Goal: Information Seeking & Learning: Learn about a topic

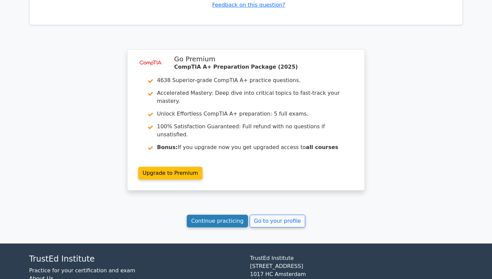
scroll to position [2241, 0]
click at [209, 215] on link "Continue practicing" at bounding box center [217, 221] width 61 height 13
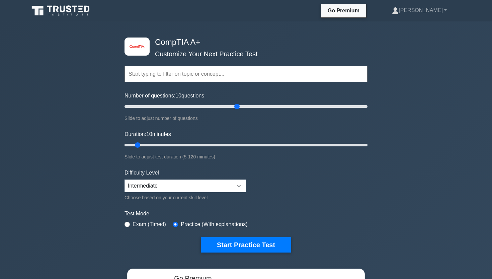
click at [235, 107] on input "Number of questions: 10 questions" at bounding box center [245, 106] width 243 height 8
drag, startPoint x: 235, startPoint y: 107, endPoint x: 194, endPoint y: 107, distance: 41.1
type input "60"
click at [194, 107] on input "Number of questions: 60 questions" at bounding box center [245, 106] width 243 height 8
click at [367, 148] on div "image/svg+xml CompTIA A+ Customize Your Next Practice Test Topics Hardware Oper…" at bounding box center [245, 144] width 251 height 247
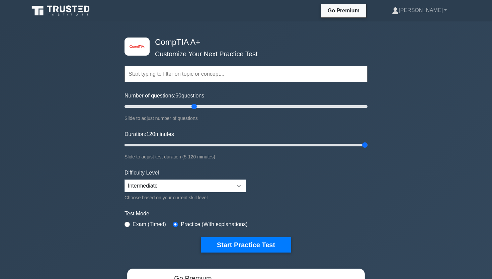
drag, startPoint x: 367, startPoint y: 147, endPoint x: 403, endPoint y: 147, distance: 36.5
type input "120"
click at [403, 147] on div "image/svg+xml CompTIA A+ Customize Your Next Practice Test Topics Hardware Oper…" at bounding box center [246, 211] width 492 height 381
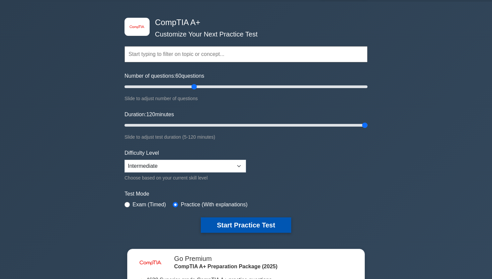
click at [256, 218] on button "Start Practice Test" at bounding box center [246, 224] width 90 height 15
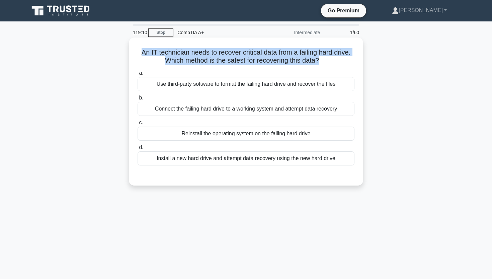
drag, startPoint x: 141, startPoint y: 53, endPoint x: 338, endPoint y: 67, distance: 197.5
click at [338, 67] on div "An IT technician needs to recover critical data from a failing hard drive. Whic…" at bounding box center [245, 111] width 229 height 143
copy div "An IT technician needs to recover critical data from a failing hard drive. Whic…"
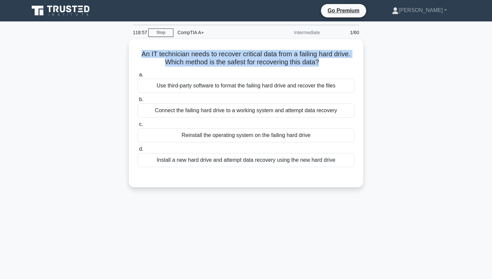
click at [52, 66] on div "An IT technician needs to recover critical data from a failing hard drive. Whic…" at bounding box center [246, 117] width 442 height 156
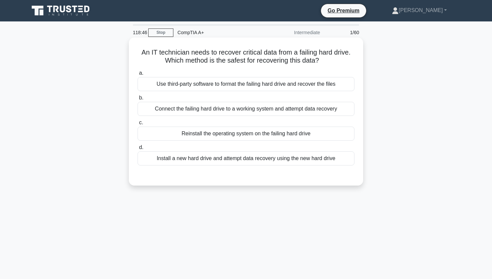
click at [322, 111] on div "Connect the failing hard drive to a working system and attempt data recovery" at bounding box center [245, 109] width 217 height 14
click at [137, 100] on input "b. Connect the failing hard drive to a working system and attempt data recovery" at bounding box center [137, 98] width 0 height 4
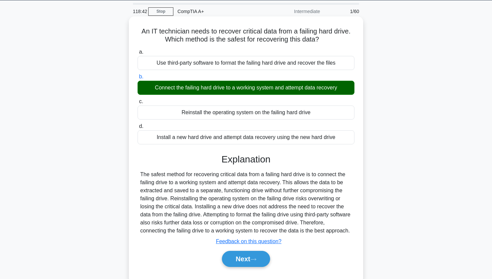
scroll to position [21, 0]
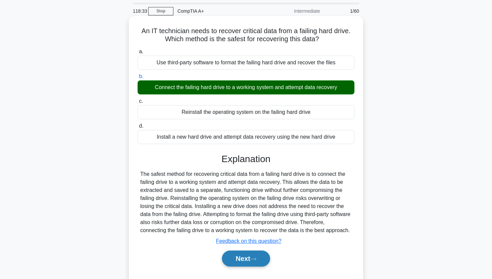
click at [237, 258] on button "Next" at bounding box center [246, 258] width 48 height 16
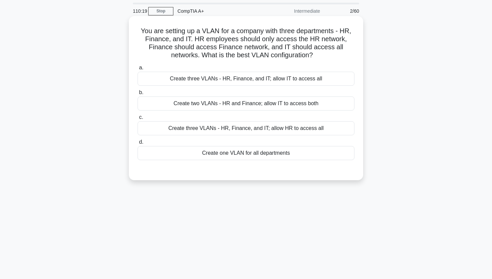
click at [250, 82] on div "Create three VLANs - HR, Finance, and IT; allow IT to access all" at bounding box center [245, 79] width 217 height 14
click at [137, 70] on input "a. Create three VLANs - HR, Finance, and IT; allow IT to access all" at bounding box center [137, 68] width 0 height 4
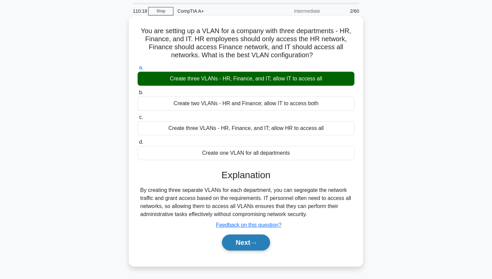
click at [231, 241] on button "Next" at bounding box center [246, 242] width 48 height 16
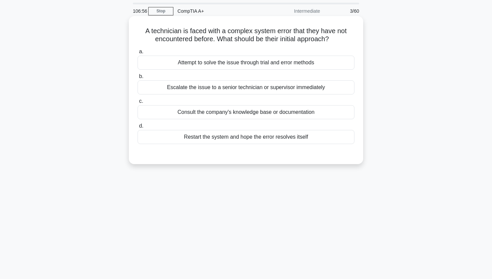
click at [263, 85] on div "Escalate the issue to a senior technician or supervisor immediately" at bounding box center [245, 87] width 217 height 14
click at [137, 79] on input "b. Escalate the issue to a senior technician or supervisor immediately" at bounding box center [137, 76] width 0 height 4
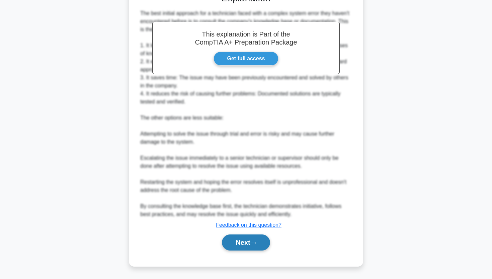
click at [222, 245] on button "Next" at bounding box center [246, 242] width 48 height 16
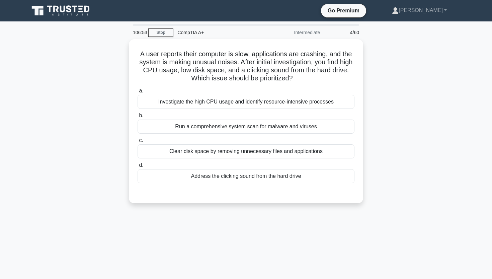
scroll to position [0, 0]
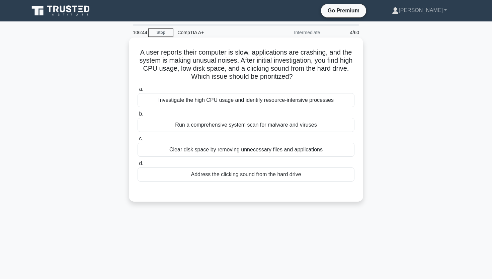
click at [221, 178] on div "Address the clicking sound from the hard drive" at bounding box center [245, 174] width 217 height 14
click at [137, 166] on input "d. Address the clicking sound from the hard drive" at bounding box center [137, 163] width 0 height 4
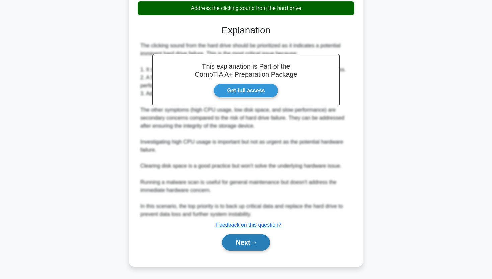
click at [232, 237] on button "Next" at bounding box center [246, 242] width 48 height 16
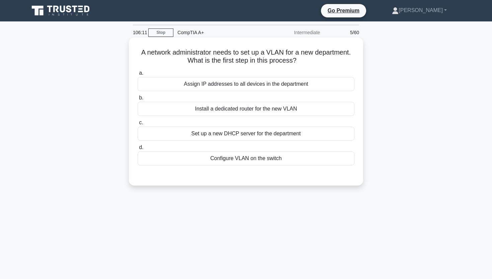
click at [232, 131] on div "Set up a new DHCP server for the department" at bounding box center [245, 133] width 217 height 14
click at [137, 125] on input "c. Set up a new DHCP server for the department" at bounding box center [137, 122] width 0 height 4
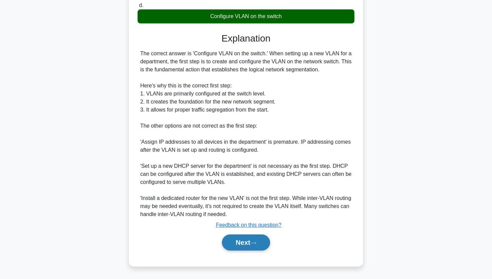
scroll to position [143, 0]
click at [232, 245] on button "Next" at bounding box center [246, 242] width 48 height 16
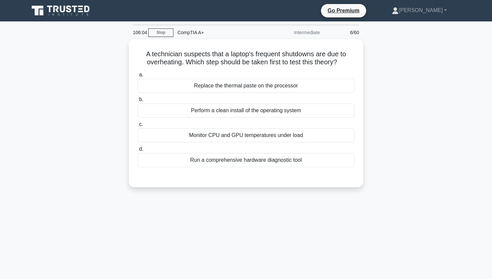
scroll to position [0, 0]
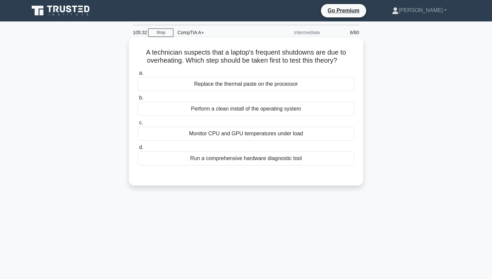
click at [255, 136] on div "Monitor CPU and GPU temperatures under load" at bounding box center [245, 133] width 217 height 14
click at [137, 125] on input "c. Monitor CPU and GPU temperatures under load" at bounding box center [137, 122] width 0 height 4
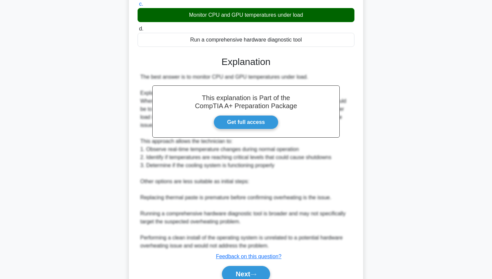
scroll to position [119, 0]
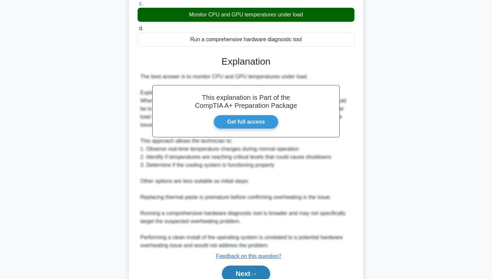
click at [237, 269] on button "Next" at bounding box center [246, 273] width 48 height 16
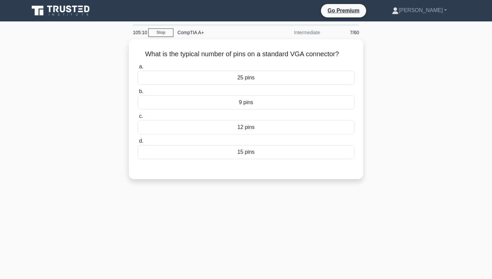
scroll to position [0, 0]
click at [253, 157] on div "15 pins" at bounding box center [245, 150] width 217 height 14
click at [137, 142] on input "d. 15 pins" at bounding box center [137, 139] width 0 height 4
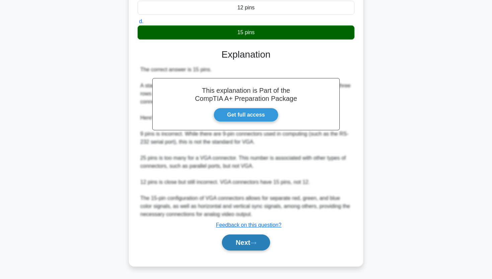
click at [230, 235] on button "Next" at bounding box center [246, 242] width 48 height 16
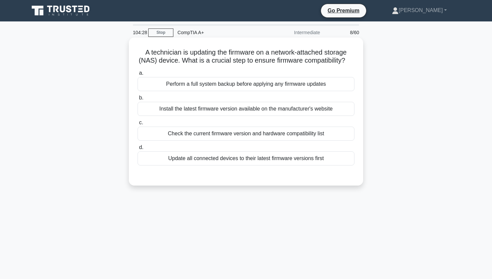
click at [253, 108] on div "Install the latest firmware version available on the manufacturer's website" at bounding box center [245, 109] width 217 height 14
click at [137, 100] on input "b. Install the latest firmware version available on the manufacturer's website" at bounding box center [137, 98] width 0 height 4
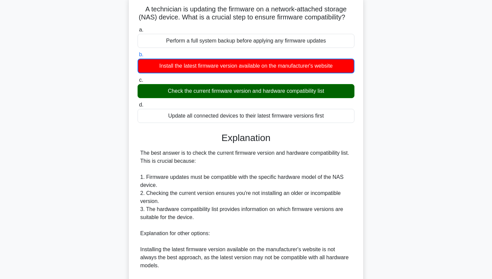
scroll to position [43, 0]
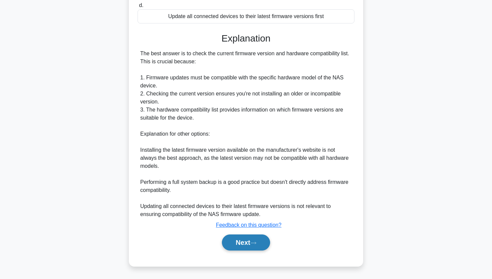
click at [243, 249] on button "Next" at bounding box center [246, 242] width 48 height 16
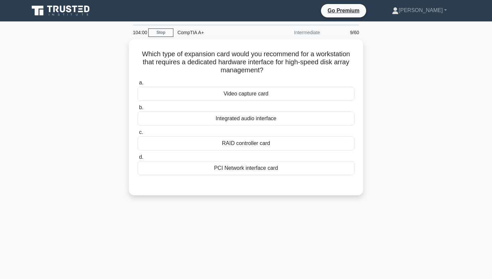
scroll to position [0, 0]
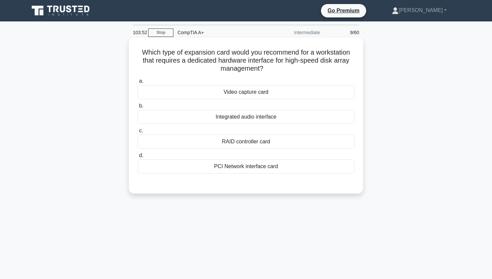
click at [262, 144] on div "RAID controller card" at bounding box center [245, 141] width 217 height 14
click at [137, 133] on input "c. RAID controller card" at bounding box center [137, 130] width 0 height 4
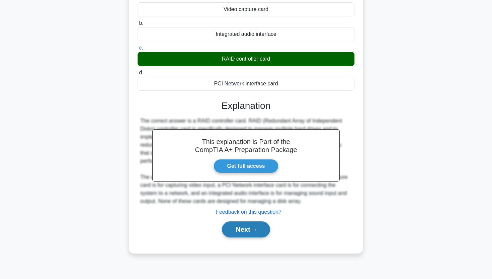
click at [239, 226] on button "Next" at bounding box center [246, 229] width 48 height 16
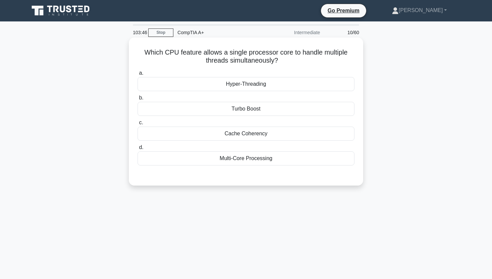
click at [245, 81] on div "Hyper-Threading" at bounding box center [245, 84] width 217 height 14
click at [137, 75] on input "a. Hyper-Threading" at bounding box center [137, 73] width 0 height 4
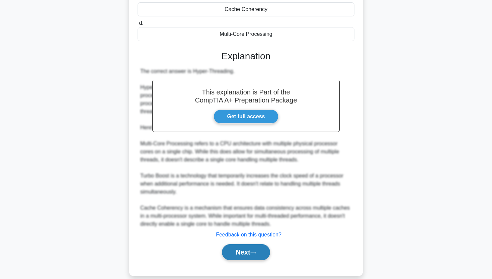
click at [236, 254] on button "Next" at bounding box center [246, 252] width 48 height 16
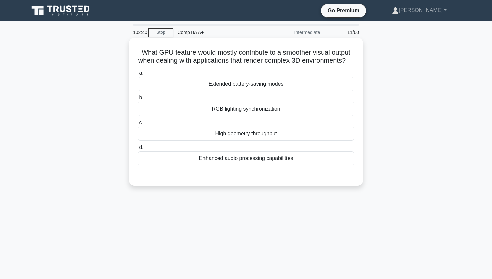
click at [232, 135] on div "High geometry throughput" at bounding box center [245, 133] width 217 height 14
click at [137, 125] on input "c. High geometry throughput" at bounding box center [137, 122] width 0 height 4
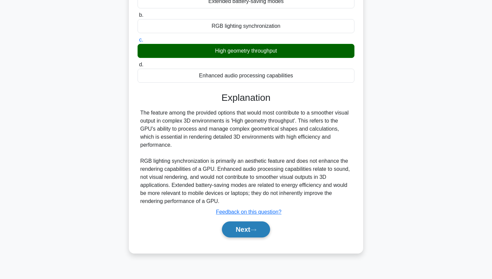
click at [230, 221] on button "Next" at bounding box center [246, 229] width 48 height 16
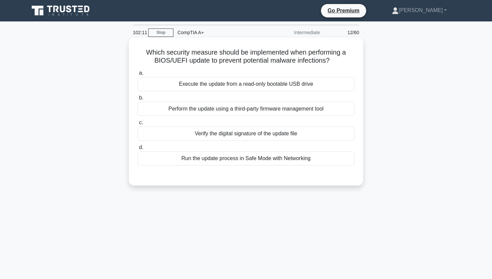
click at [209, 163] on div "Run the update process in Safe Mode with Networking" at bounding box center [245, 158] width 217 height 14
click at [137, 150] on input "d. Run the update process in Safe Mode with Networking" at bounding box center [137, 147] width 0 height 4
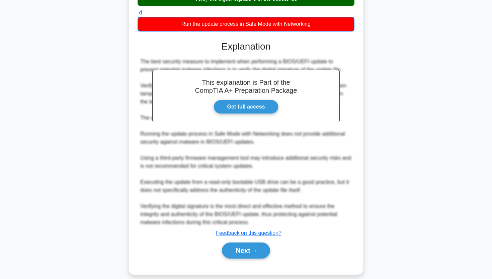
scroll to position [138, 0]
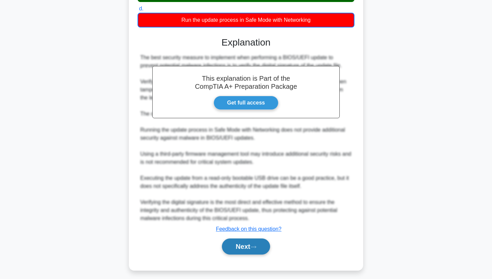
click at [232, 244] on button "Next" at bounding box center [246, 246] width 48 height 16
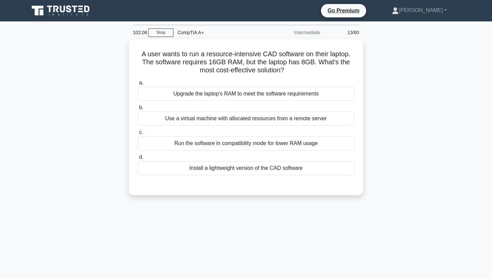
scroll to position [0, 0]
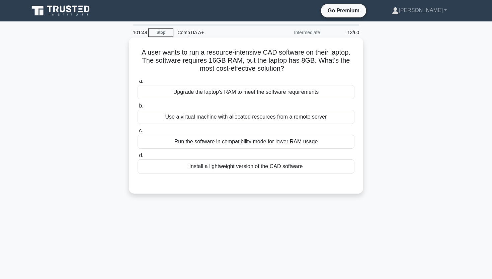
click at [208, 166] on div "Install a lightweight version of the CAD software" at bounding box center [245, 166] width 217 height 14
click at [137, 158] on input "d. Install a lightweight version of the CAD software" at bounding box center [137, 155] width 0 height 4
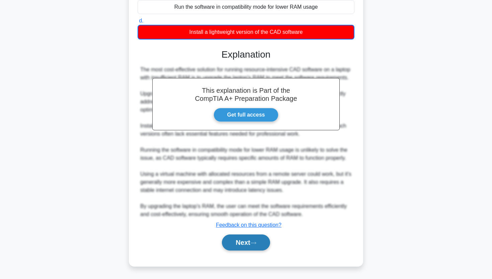
scroll to position [134, 0]
click at [238, 248] on button "Next" at bounding box center [246, 242] width 48 height 16
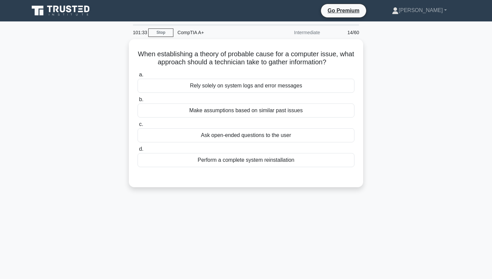
scroll to position [0, 0]
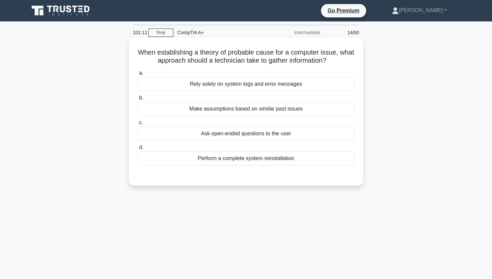
click at [224, 137] on div "Ask open-ended questions to the user" at bounding box center [245, 133] width 217 height 14
click at [137, 125] on input "c. Ask open-ended questions to the user" at bounding box center [137, 122] width 0 height 4
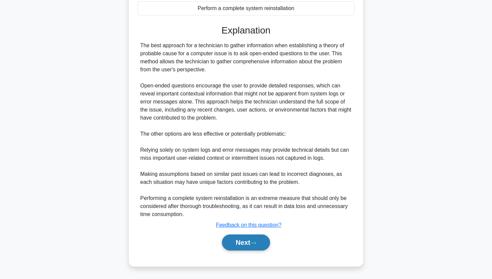
click at [231, 238] on button "Next" at bounding box center [246, 242] width 48 height 16
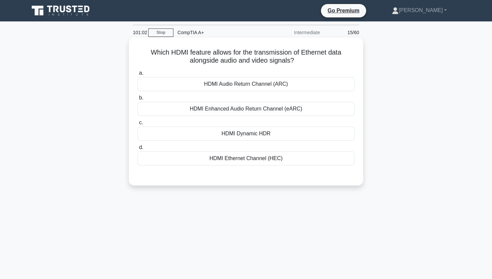
click at [223, 155] on div "HDMI Ethernet Channel (HEC)" at bounding box center [245, 158] width 217 height 14
click at [137, 150] on input "d. HDMI Ethernet Channel (HEC)" at bounding box center [137, 147] width 0 height 4
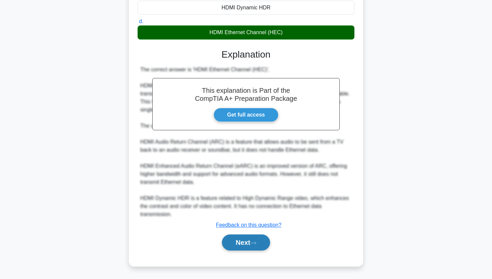
click at [237, 238] on button "Next" at bounding box center [246, 242] width 48 height 16
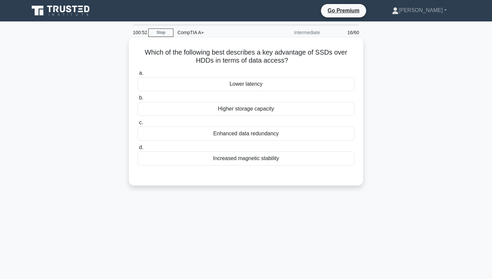
click at [228, 87] on div "Lower latency" at bounding box center [245, 84] width 217 height 14
click at [137, 75] on input "a. Lower latency" at bounding box center [137, 73] width 0 height 4
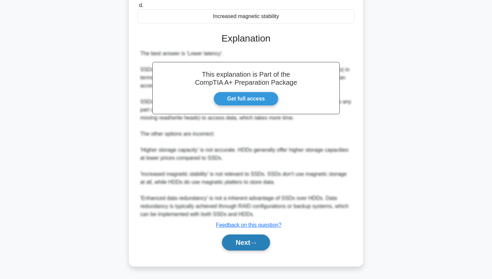
click at [229, 240] on button "Next" at bounding box center [246, 242] width 48 height 16
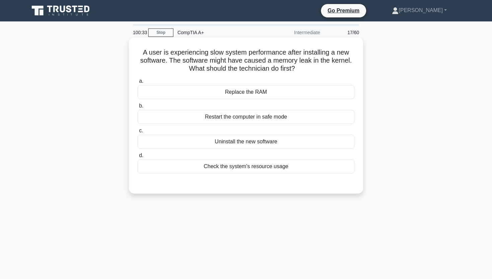
click at [224, 172] on div "Check the system's resource usage" at bounding box center [245, 166] width 217 height 14
click at [137, 158] on input "d. Check the system's resource usage" at bounding box center [137, 155] width 0 height 4
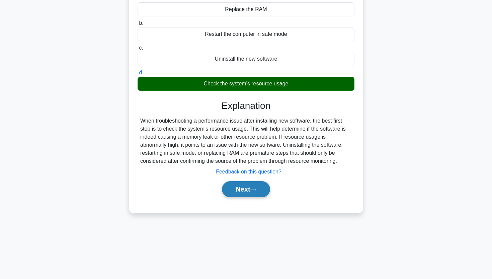
click at [231, 191] on button "Next" at bounding box center [246, 189] width 48 height 16
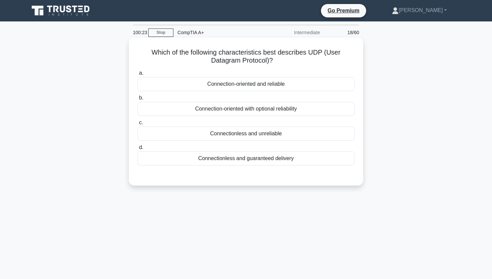
click at [243, 158] on div "Connectionless and guaranteed delivery" at bounding box center [245, 158] width 217 height 14
click at [137, 150] on input "d. Connectionless and guaranteed delivery" at bounding box center [137, 147] width 0 height 4
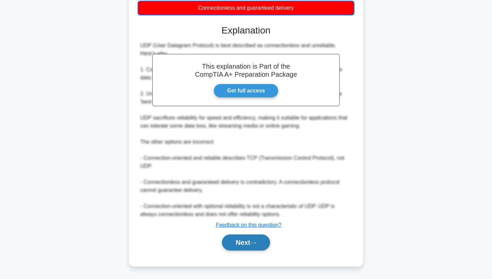
click at [235, 241] on button "Next" at bounding box center [246, 242] width 48 height 16
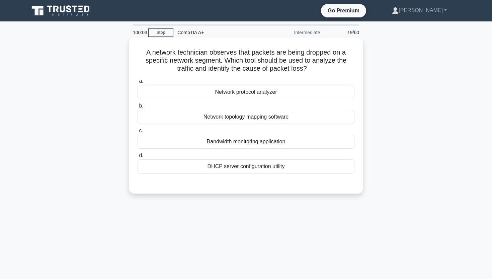
click at [231, 144] on div "Bandwidth monitoring application" at bounding box center [245, 141] width 217 height 14
click at [137, 133] on input "c. Bandwidth monitoring application" at bounding box center [137, 130] width 0 height 4
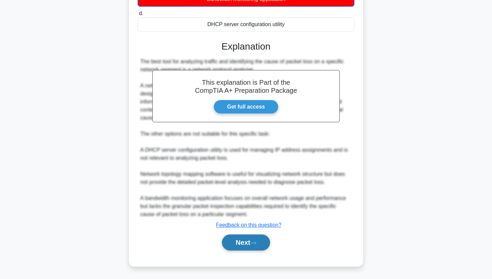
click at [233, 240] on button "Next" at bounding box center [246, 242] width 48 height 16
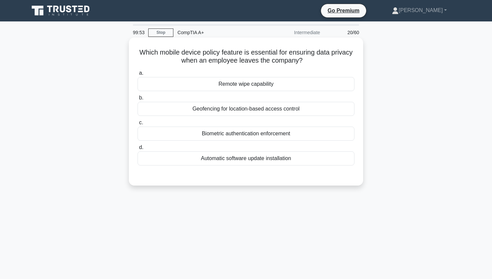
click at [259, 84] on div "Remote wipe capability" at bounding box center [245, 84] width 217 height 14
click at [137, 75] on input "a. Remote wipe capability" at bounding box center [137, 73] width 0 height 4
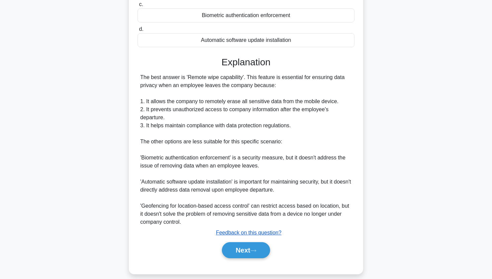
scroll to position [119, 0]
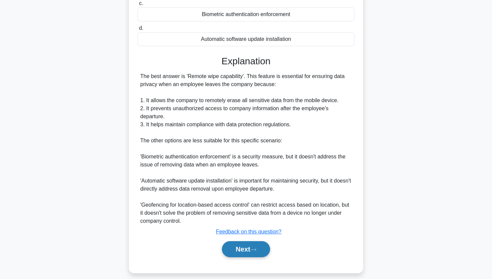
click at [231, 249] on button "Next" at bounding box center [246, 249] width 48 height 16
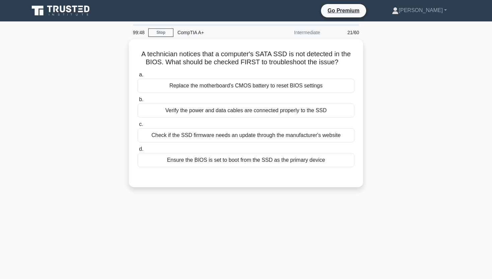
scroll to position [0, 0]
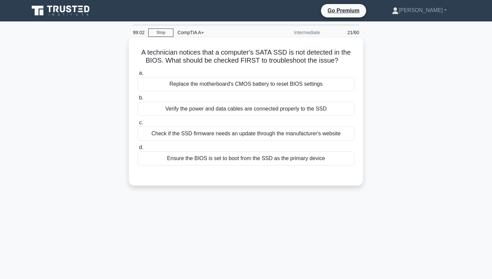
click at [180, 108] on div "Verify the power and data cables are connected properly to the SSD" at bounding box center [245, 109] width 217 height 14
click at [137, 100] on input "b. Verify the power and data cables are connected properly to the SSD" at bounding box center [137, 98] width 0 height 4
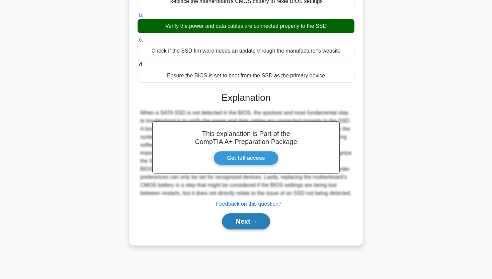
click at [243, 229] on button "Next" at bounding box center [246, 221] width 48 height 16
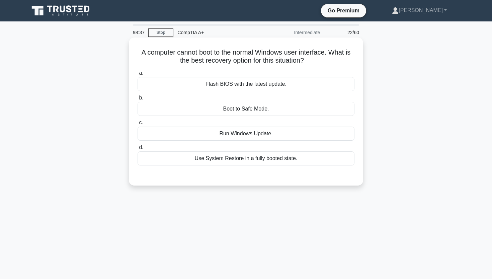
click at [235, 87] on div "Flash BIOS with the latest update." at bounding box center [245, 84] width 217 height 14
click at [137, 75] on input "a. Flash BIOS with the latest update." at bounding box center [137, 73] width 0 height 4
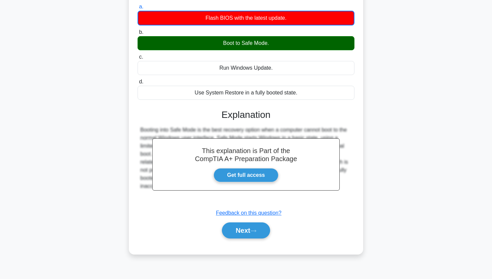
scroll to position [68, 0]
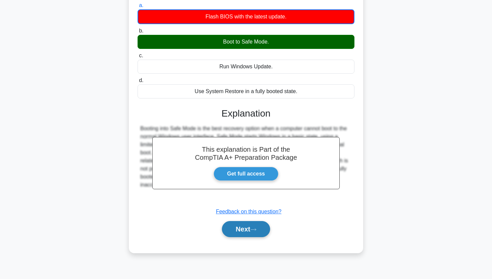
click at [241, 234] on button "Next" at bounding box center [246, 229] width 48 height 16
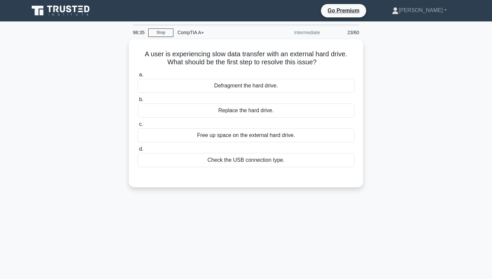
scroll to position [0, 0]
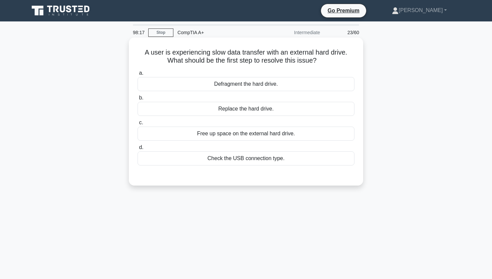
click at [254, 160] on div "Check the USB connection type." at bounding box center [245, 158] width 217 height 14
click at [137, 150] on input "d. Check the USB connection type." at bounding box center [137, 147] width 0 height 4
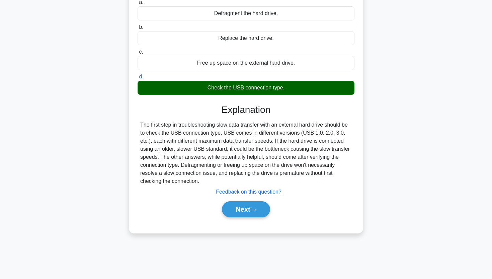
scroll to position [71, 0]
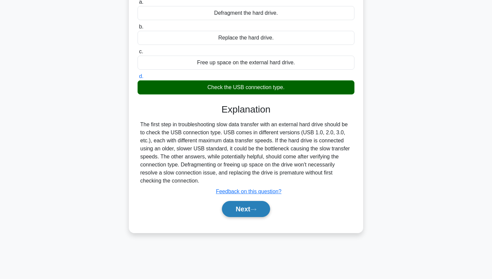
click at [241, 213] on button "Next" at bounding box center [246, 209] width 48 height 16
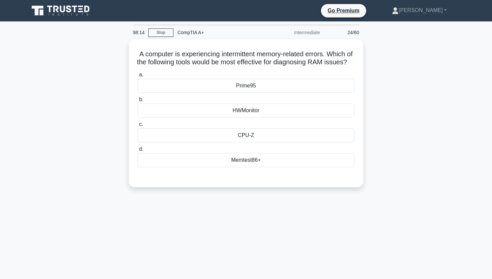
scroll to position [0, 0]
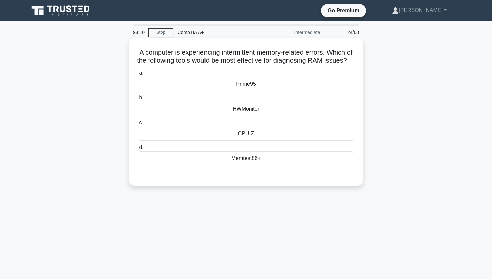
click at [239, 164] on div "Memtest86+" at bounding box center [245, 158] width 217 height 14
click at [137, 150] on input "d. Memtest86+" at bounding box center [137, 147] width 0 height 4
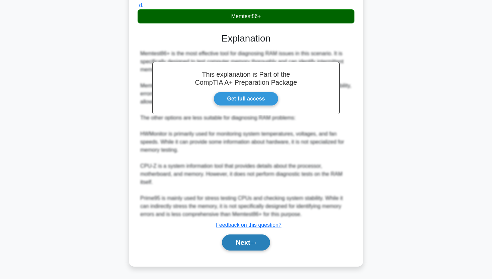
scroll to position [150, 0]
click at [253, 244] on button "Next" at bounding box center [246, 242] width 48 height 16
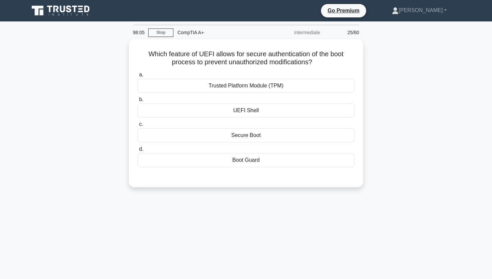
scroll to position [0, 0]
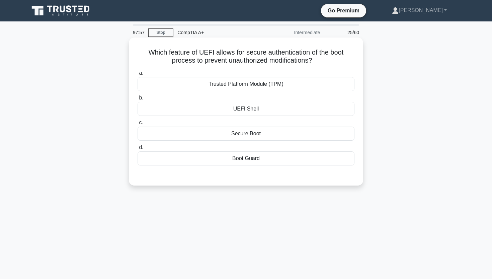
click at [231, 130] on div "Secure Boot" at bounding box center [245, 133] width 217 height 14
click at [137, 125] on input "c. Secure Boot" at bounding box center [137, 122] width 0 height 4
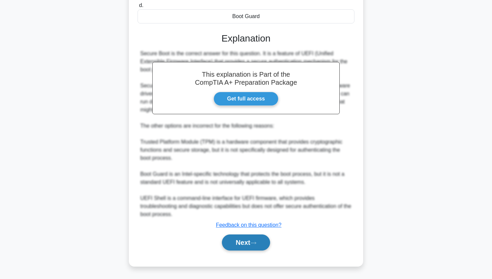
click at [240, 243] on button "Next" at bounding box center [246, 242] width 48 height 16
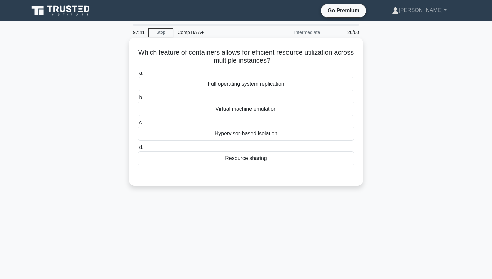
click at [274, 160] on div "Resource sharing" at bounding box center [245, 158] width 217 height 14
click at [137, 150] on input "d. Resource sharing" at bounding box center [137, 147] width 0 height 4
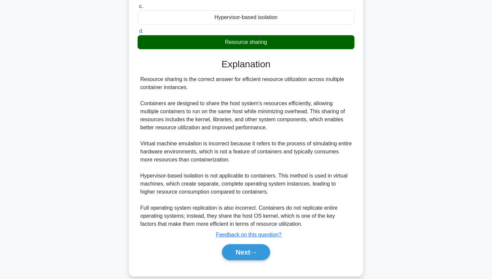
scroll to position [116, 0]
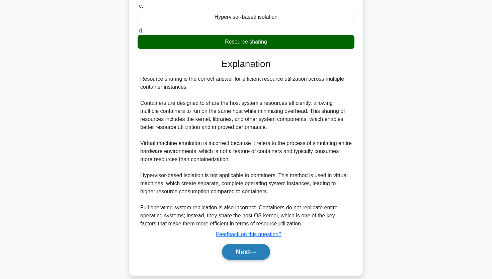
click at [243, 251] on button "Next" at bounding box center [246, 252] width 48 height 16
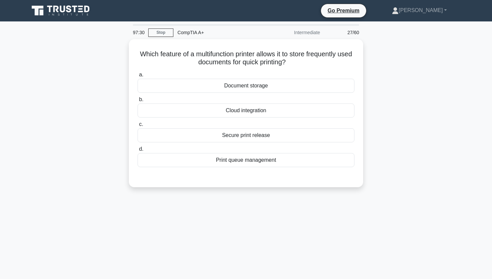
scroll to position [0, 0]
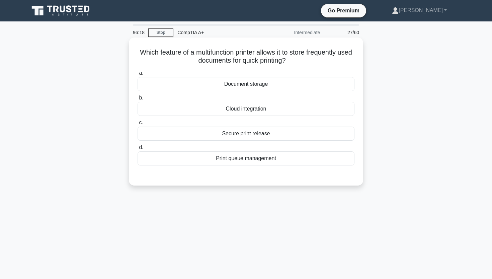
click at [254, 161] on div "Print queue management" at bounding box center [245, 158] width 217 height 14
click at [137, 150] on input "d. Print queue management" at bounding box center [137, 147] width 0 height 4
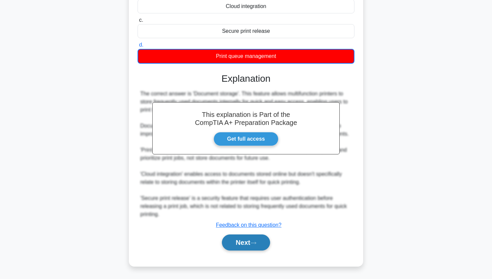
click at [249, 244] on button "Next" at bounding box center [246, 242] width 48 height 16
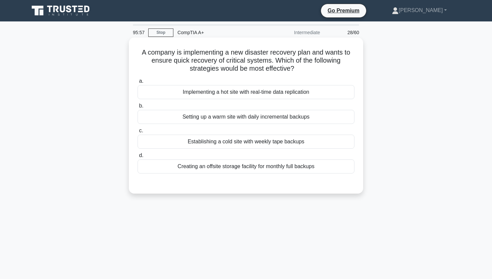
click at [226, 119] on div "Setting up a warm site with daily incremental backups" at bounding box center [245, 117] width 217 height 14
click at [137, 108] on input "b. Setting up a warm site with daily incremental backups" at bounding box center [137, 106] width 0 height 4
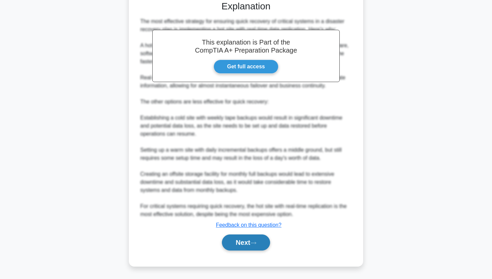
click at [247, 246] on button "Next" at bounding box center [246, 242] width 48 height 16
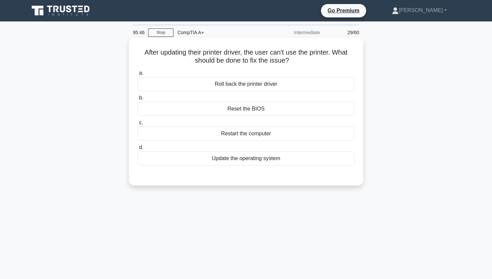
click at [242, 84] on div "Roll back the printer driver" at bounding box center [245, 84] width 217 height 14
click at [137, 75] on input "a. Roll back the printer driver" at bounding box center [137, 73] width 0 height 4
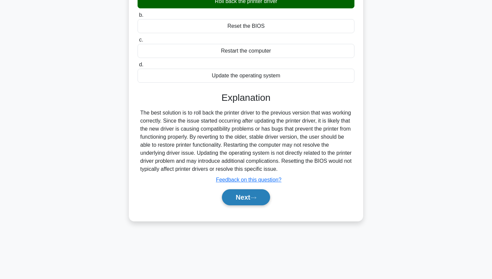
scroll to position [83, 0]
click at [263, 197] on button "Next" at bounding box center [246, 197] width 48 height 16
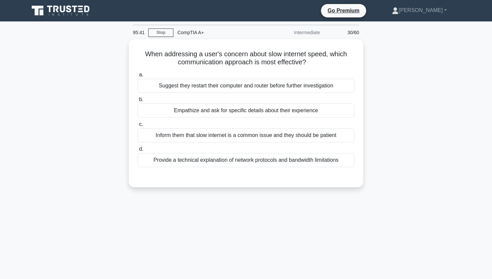
scroll to position [0, 0]
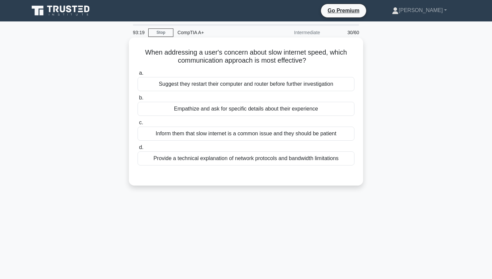
click at [166, 109] on div "Empathize and ask for specific details about their experience" at bounding box center [245, 109] width 217 height 14
click at [137, 100] on input "b. Empathize and ask for specific details about their experience" at bounding box center [137, 98] width 0 height 4
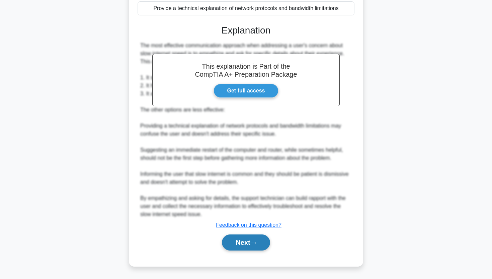
click at [226, 243] on button "Next" at bounding box center [246, 242] width 48 height 16
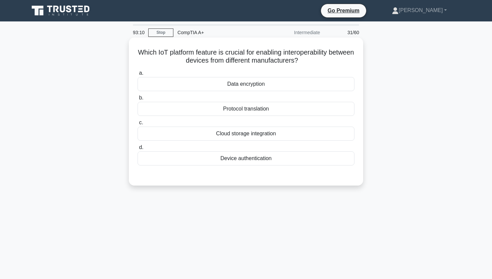
click at [243, 112] on div "Protocol translation" at bounding box center [245, 109] width 217 height 14
click at [137, 100] on input "b. Protocol translation" at bounding box center [137, 98] width 0 height 4
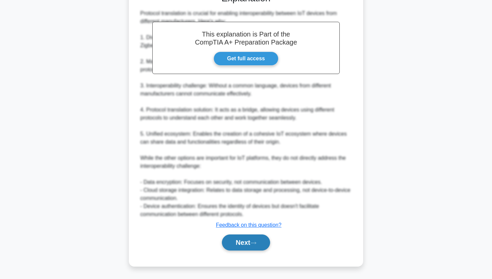
click at [229, 245] on button "Next" at bounding box center [246, 242] width 48 height 16
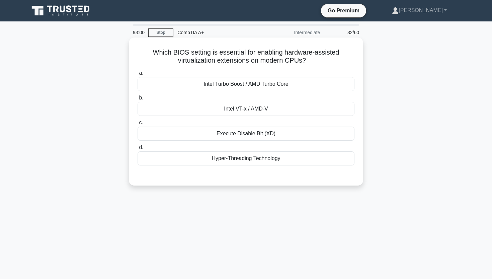
click at [242, 111] on div "Intel VT-x / AMD-V" at bounding box center [245, 109] width 217 height 14
click at [137, 100] on input "b. Intel VT-x / AMD-V" at bounding box center [137, 98] width 0 height 4
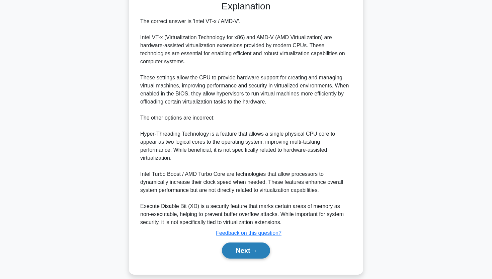
click at [243, 243] on button "Next" at bounding box center [246, 250] width 48 height 16
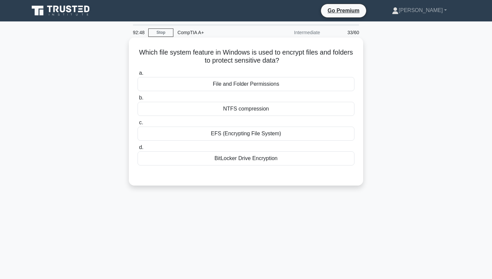
click at [234, 136] on div "EFS (Encrypting File System)" at bounding box center [245, 133] width 217 height 14
click at [137, 125] on input "c. EFS (Encrypting File System)" at bounding box center [137, 122] width 0 height 4
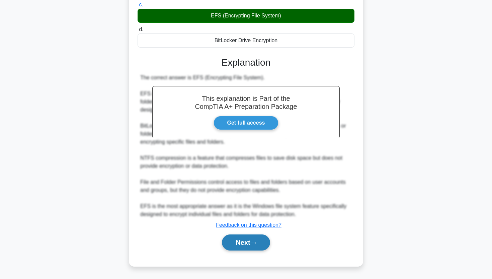
click at [230, 247] on button "Next" at bounding box center [246, 242] width 48 height 16
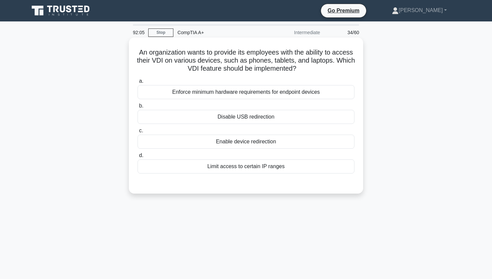
click at [288, 165] on div "Limit access to certain IP ranges" at bounding box center [245, 166] width 217 height 14
click at [137, 158] on input "d. Limit access to certain IP ranges" at bounding box center [137, 155] width 0 height 4
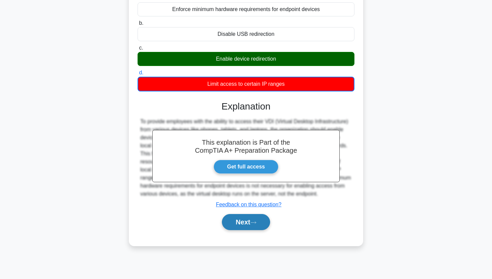
click at [256, 222] on icon at bounding box center [253, 222] width 6 height 4
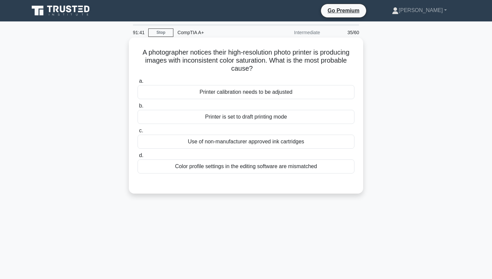
click at [254, 143] on div "Use of non-manufacturer approved ink cartridges" at bounding box center [245, 141] width 217 height 14
click at [137, 133] on input "c. Use of non-manufacturer approved ink cartridges" at bounding box center [137, 130] width 0 height 4
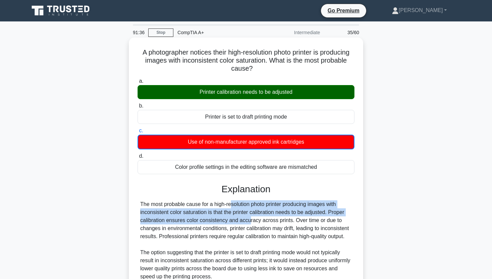
drag, startPoint x: 193, startPoint y: 203, endPoint x: 205, endPoint y: 215, distance: 17.7
click at [206, 215] on div "The most probable cause for a high-resolution photo printer producing images wi…" at bounding box center [245, 284] width 211 height 169
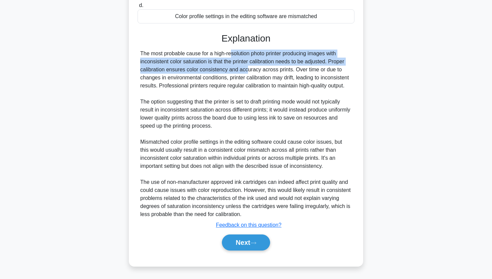
scroll to position [151, 0]
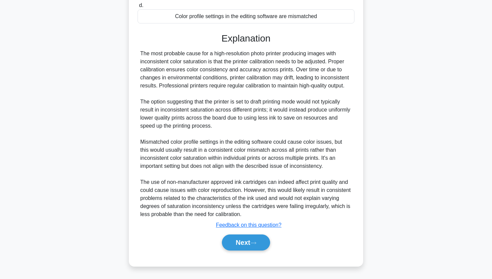
click at [243, 252] on div "Next" at bounding box center [245, 241] width 217 height 21
click at [242, 246] on button "Next" at bounding box center [246, 242] width 48 height 16
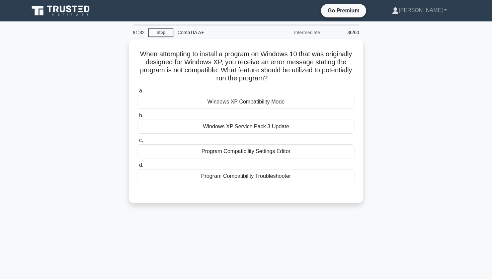
scroll to position [0, 0]
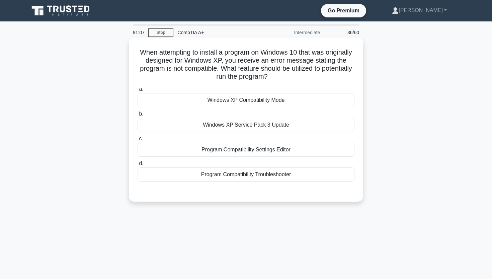
click at [212, 102] on div "Windows XP Compatibility Mode" at bounding box center [245, 100] width 217 height 14
click at [137, 91] on input "a. Windows XP Compatibility Mode" at bounding box center [137, 89] width 0 height 4
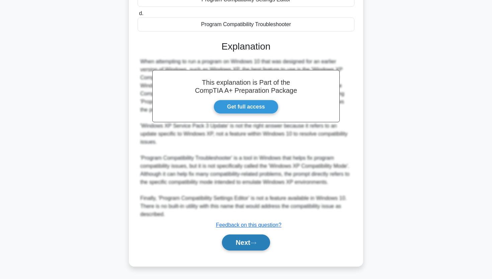
click at [231, 242] on button "Next" at bounding box center [246, 242] width 48 height 16
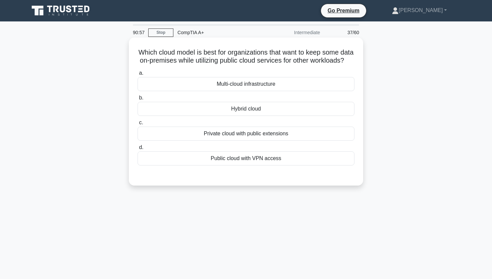
click at [214, 112] on div "Hybrid cloud" at bounding box center [245, 109] width 217 height 14
click at [137, 100] on input "b. Hybrid cloud" at bounding box center [137, 98] width 0 height 4
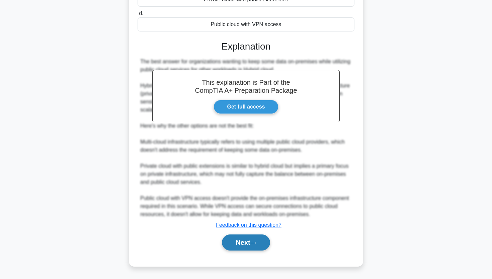
click at [237, 244] on button "Next" at bounding box center [246, 242] width 48 height 16
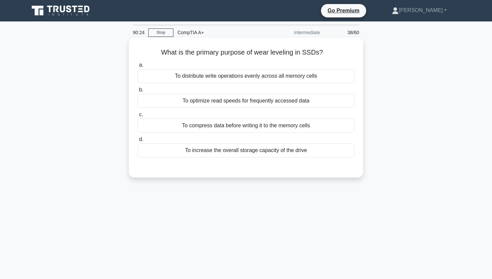
click at [200, 76] on div "To distribute write operations evenly across all memory cells" at bounding box center [245, 76] width 217 height 14
click at [137, 67] on input "a. To distribute write operations evenly across all memory cells" at bounding box center [137, 65] width 0 height 4
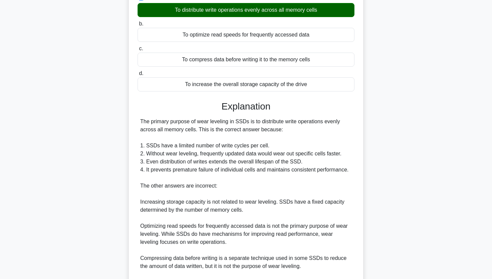
scroll to position [45, 0]
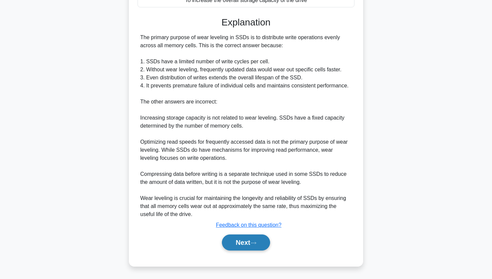
click at [239, 240] on button "Next" at bounding box center [246, 242] width 48 height 16
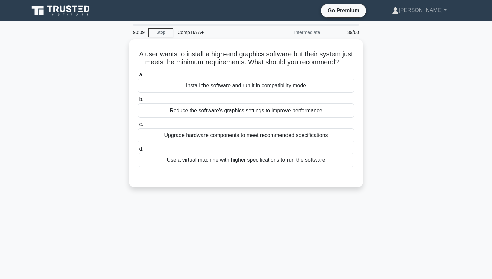
scroll to position [0, 0]
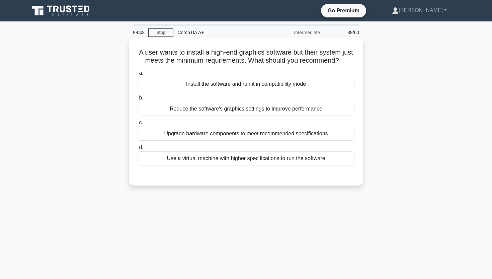
click at [268, 110] on div "Reduce the software's graphics settings to improve performance" at bounding box center [245, 109] width 217 height 14
click at [137, 100] on input "b. Reduce the software's graphics settings to improve performance" at bounding box center [137, 98] width 0 height 4
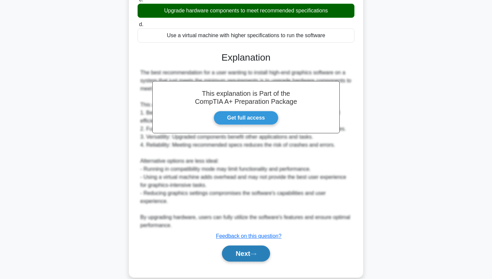
click at [234, 256] on button "Next" at bounding box center [246, 253] width 48 height 16
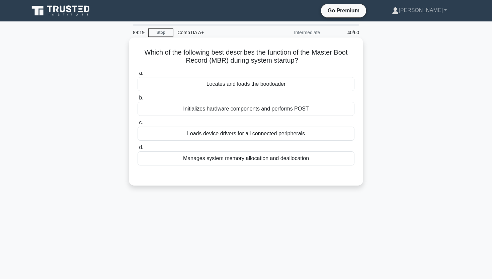
click at [197, 86] on div "Locates and loads the bootloader" at bounding box center [245, 84] width 217 height 14
click at [137, 75] on input "a. Locates and loads the bootloader" at bounding box center [137, 73] width 0 height 4
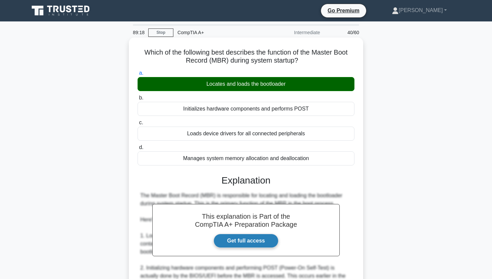
scroll to position [145, 0]
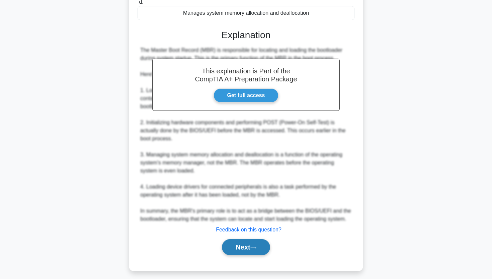
click at [228, 249] on button "Next" at bounding box center [246, 247] width 48 height 16
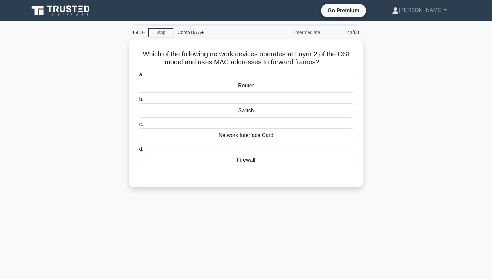
scroll to position [0, 0]
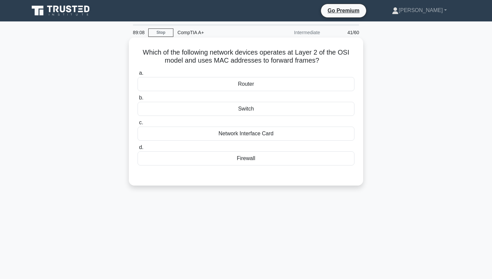
click at [231, 88] on div "Router" at bounding box center [245, 84] width 217 height 14
click at [137, 75] on input "a. Router" at bounding box center [137, 73] width 0 height 4
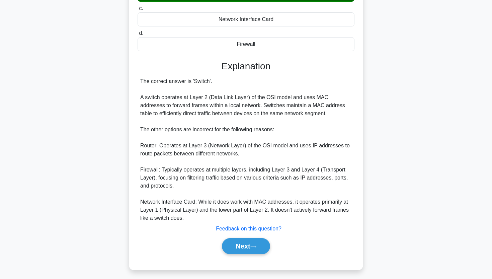
scroll to position [114, 0]
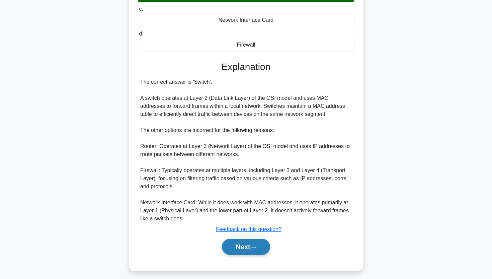
click at [238, 244] on button "Next" at bounding box center [246, 247] width 48 height 16
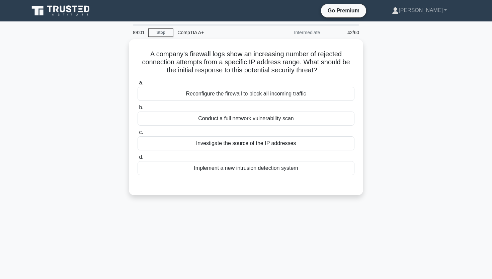
scroll to position [0, 0]
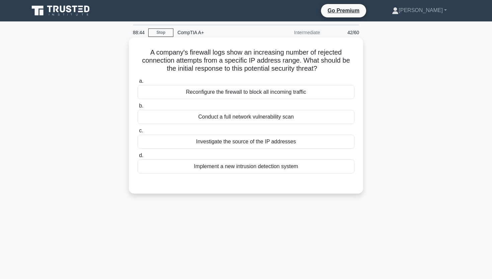
click at [261, 119] on div "Conduct a full network vulnerability scan" at bounding box center [245, 117] width 217 height 14
click at [137, 108] on input "b. Conduct a full network vulnerability scan" at bounding box center [137, 106] width 0 height 4
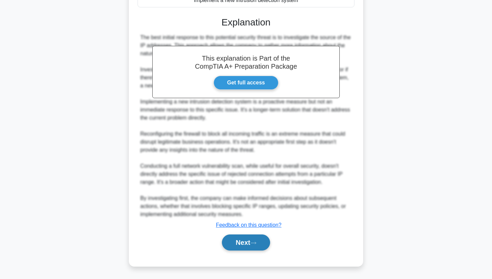
click at [242, 243] on button "Next" at bounding box center [246, 242] width 48 height 16
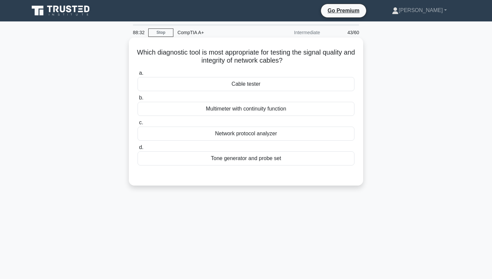
click at [244, 85] on div "Cable tester" at bounding box center [245, 84] width 217 height 14
click at [137, 75] on input "a. Cable tester" at bounding box center [137, 73] width 0 height 4
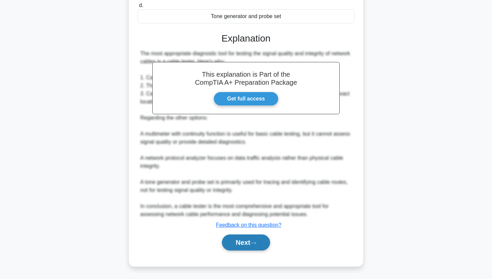
click at [230, 238] on button "Next" at bounding box center [246, 242] width 48 height 16
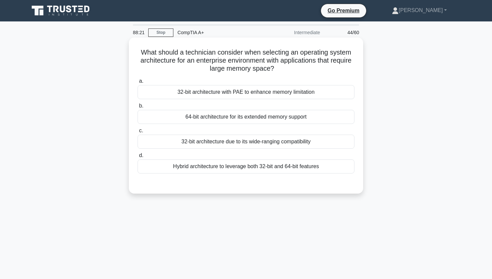
click at [238, 117] on div "64-bit architecture for its extended memory support" at bounding box center [245, 117] width 217 height 14
click at [137, 108] on input "b. 64-bit architecture for its extended memory support" at bounding box center [137, 106] width 0 height 4
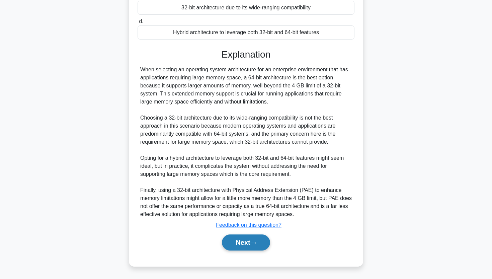
click at [226, 241] on button "Next" at bounding box center [246, 242] width 48 height 16
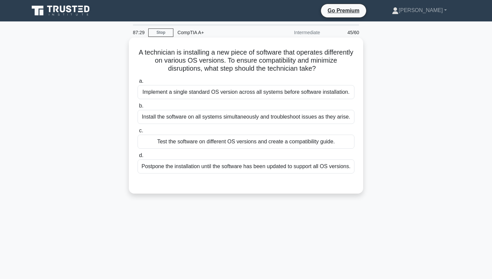
click at [240, 145] on div "Test the software on different OS versions and create a compatibility guide." at bounding box center [245, 141] width 217 height 14
click at [137, 133] on input "c. Test the software on different OS versions and create a compatibility guide." at bounding box center [137, 130] width 0 height 4
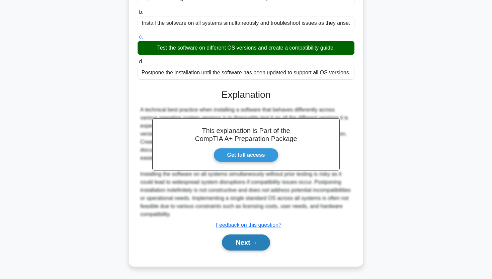
click at [228, 240] on button "Next" at bounding box center [246, 242] width 48 height 16
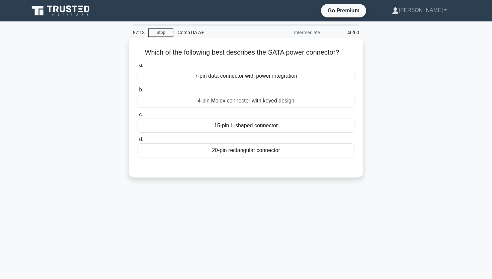
click at [232, 128] on div "15-pin L-shaped connector" at bounding box center [245, 125] width 217 height 14
click at [137, 117] on input "c. 15-pin L-shaped connector" at bounding box center [137, 114] width 0 height 4
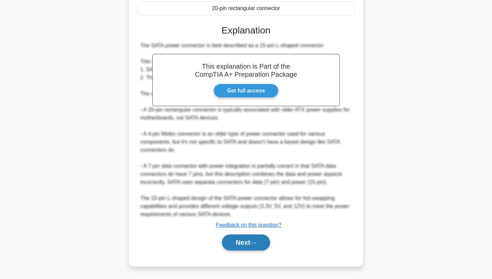
click at [238, 237] on button "Next" at bounding box center [246, 242] width 48 height 16
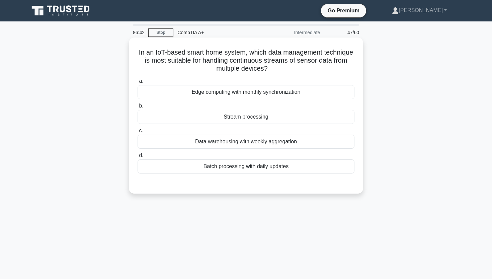
drag, startPoint x: 139, startPoint y: 53, endPoint x: 268, endPoint y: 69, distance: 129.5
click at [268, 70] on h5 "In an IoT-based smart home system, which data management technique is most suit…" at bounding box center [246, 60] width 218 height 25
copy h5 "In an IoT-based smart home system, which data management technique is most suit…"
click at [199, 119] on div "Stream processing" at bounding box center [245, 117] width 217 height 14
click at [137, 108] on input "b. Stream processing" at bounding box center [137, 106] width 0 height 4
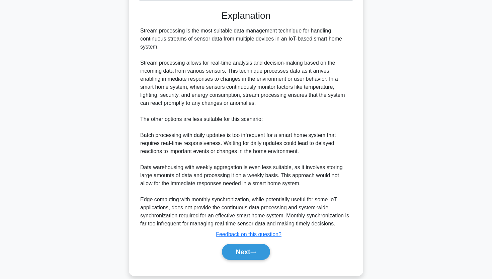
scroll to position [178, 0]
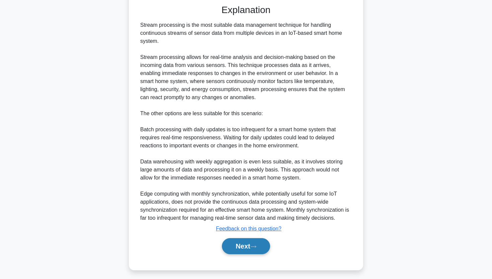
click at [240, 250] on button "Next" at bounding box center [246, 246] width 48 height 16
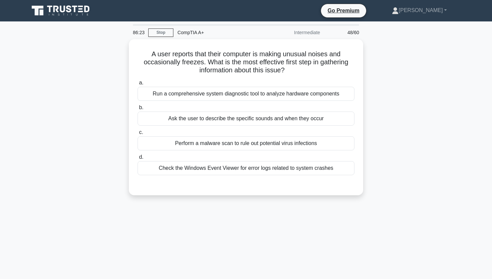
scroll to position [0, 0]
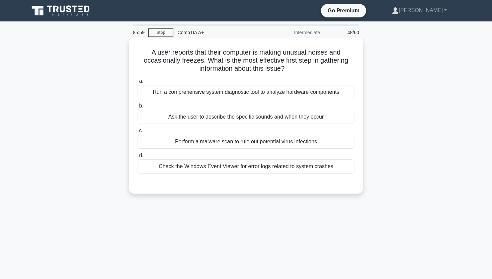
click at [287, 166] on div "Check the Windows Event Viewer for error logs related to system crashes" at bounding box center [245, 166] width 217 height 14
click at [137, 158] on input "d. Check the Windows Event Viewer for error logs related to system crashes" at bounding box center [137, 155] width 0 height 4
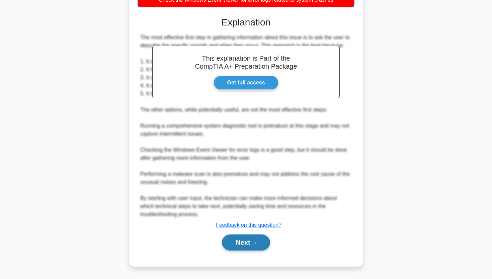
click at [244, 240] on button "Next" at bounding box center [246, 242] width 48 height 16
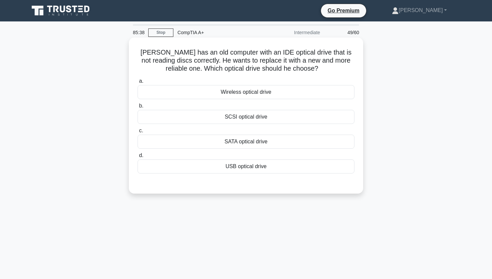
click at [257, 168] on div "USB optical drive" at bounding box center [245, 166] width 217 height 14
click at [137, 158] on input "d. USB optical drive" at bounding box center [137, 155] width 0 height 4
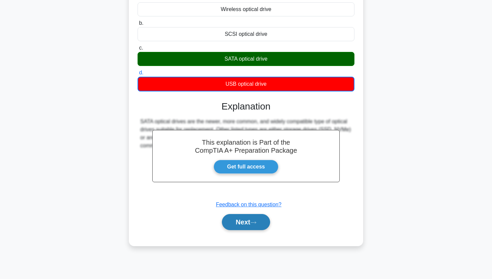
scroll to position [83, 0]
click at [240, 217] on button "Next" at bounding box center [246, 222] width 48 height 16
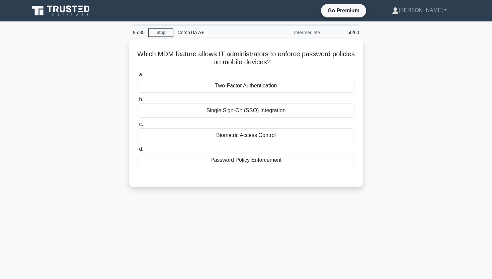
scroll to position [0, 0]
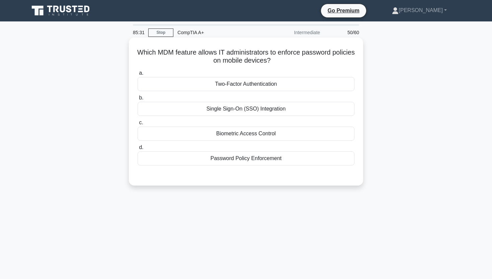
click at [267, 162] on div "Password Policy Enforcement" at bounding box center [245, 158] width 217 height 14
click at [137, 150] on input "d. Password Policy Enforcement" at bounding box center [137, 147] width 0 height 4
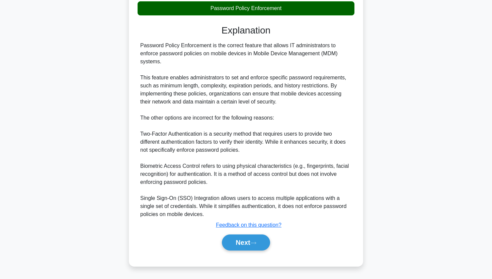
click at [247, 240] on button "Next" at bounding box center [246, 242] width 48 height 16
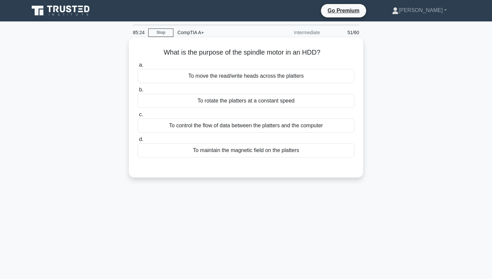
click at [234, 53] on h5 "What is the purpose of the spindle motor in an HDD? .spinner_0XTQ{transform-ori…" at bounding box center [246, 52] width 218 height 9
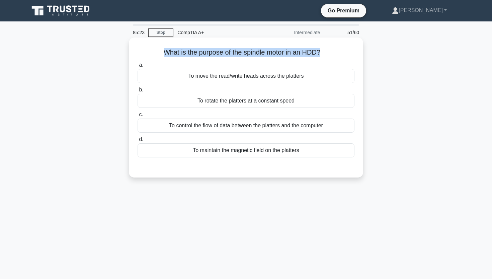
click at [234, 53] on h5 "What is the purpose of the spindle motor in an HDD? .spinner_0XTQ{transform-ori…" at bounding box center [246, 52] width 218 height 9
copy div "What is the purpose of the spindle motor in an HDD? .spinner_0XTQ{transform-ori…"
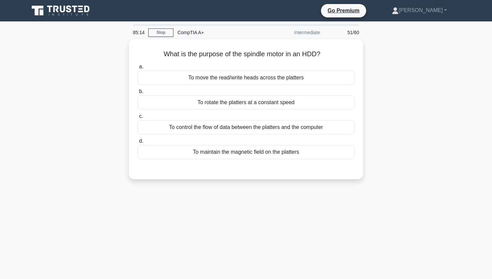
click at [112, 106] on div "What is the purpose of the spindle motor in an HDD? .spinner_0XTQ{transform-ori…" at bounding box center [246, 113] width 442 height 148
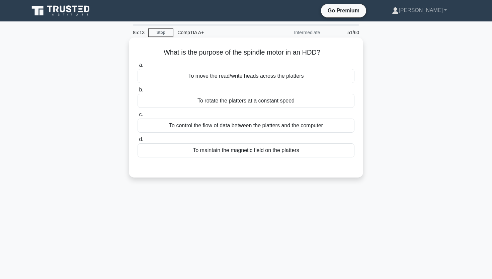
click at [185, 98] on div "To rotate the platters at a constant speed" at bounding box center [245, 101] width 217 height 14
click at [137, 92] on input "b. To rotate the platters at a constant speed" at bounding box center [137, 90] width 0 height 4
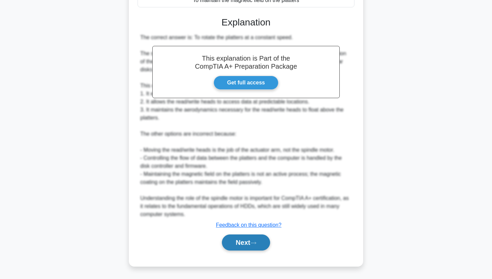
click at [222, 244] on button "Next" at bounding box center [246, 242] width 48 height 16
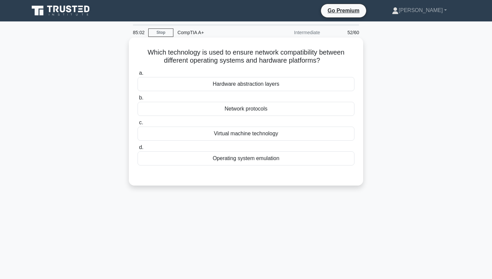
click at [255, 159] on div "Operating system emulation" at bounding box center [245, 158] width 217 height 14
click at [137, 150] on input "d. Operating system emulation" at bounding box center [137, 147] width 0 height 4
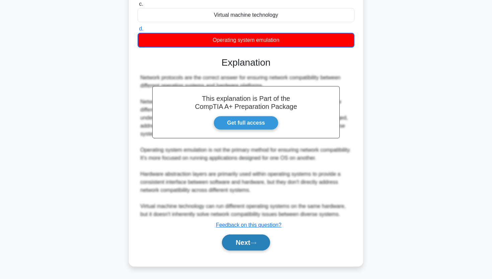
click at [233, 249] on button "Next" at bounding box center [246, 242] width 48 height 16
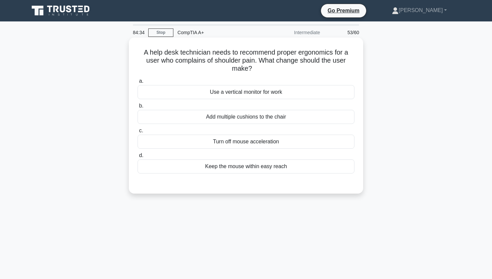
click at [237, 166] on div "Keep the mouse within easy reach" at bounding box center [245, 166] width 217 height 14
click at [137, 158] on input "d. Keep the mouse within easy reach" at bounding box center [137, 155] width 0 height 4
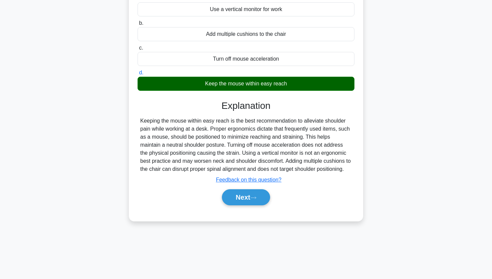
scroll to position [83, 0]
click at [247, 193] on button "Next" at bounding box center [246, 197] width 48 height 16
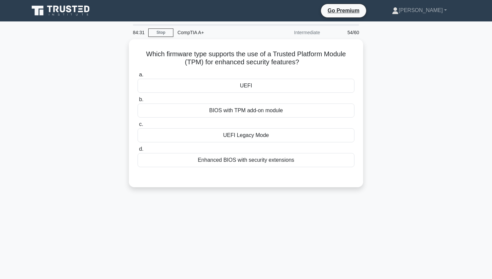
scroll to position [0, 0]
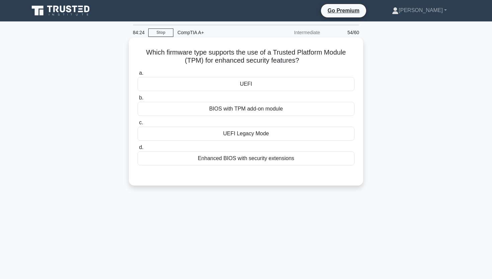
click at [255, 87] on div "UEFI" at bounding box center [245, 84] width 217 height 14
click at [137, 75] on input "a. [GEOGRAPHIC_DATA]" at bounding box center [137, 73] width 0 height 4
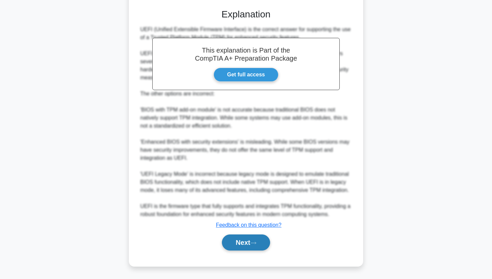
click at [242, 237] on button "Next" at bounding box center [246, 242] width 48 height 16
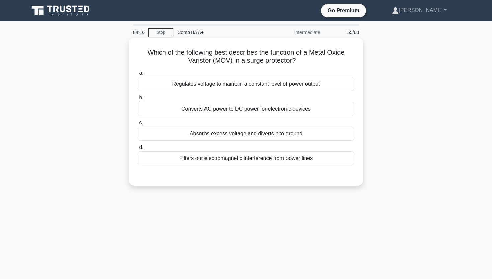
drag, startPoint x: 150, startPoint y: 52, endPoint x: 315, endPoint y: 60, distance: 165.4
click at [315, 60] on h5 "Which of the following best describes the function of a Metal Oxide Varistor (M…" at bounding box center [246, 56] width 218 height 17
copy h5 "hich of the following best describes the function of a Metal Oxide Varistor (MO…"
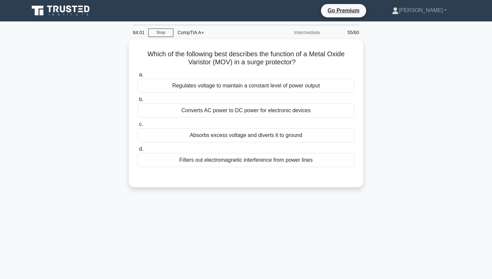
click at [74, 108] on div "Which of the following best describes the function of a Metal Oxide Varistor (M…" at bounding box center [246, 117] width 442 height 156
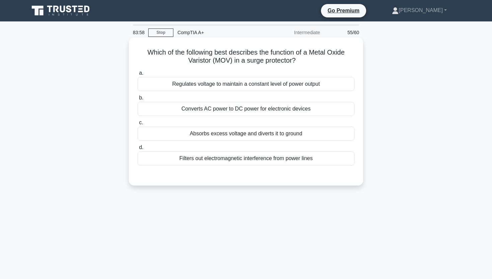
click at [269, 136] on div "Absorbs excess voltage and diverts it to ground" at bounding box center [245, 133] width 217 height 14
click at [137, 125] on input "c. Absorbs excess voltage and diverts it to ground" at bounding box center [137, 122] width 0 height 4
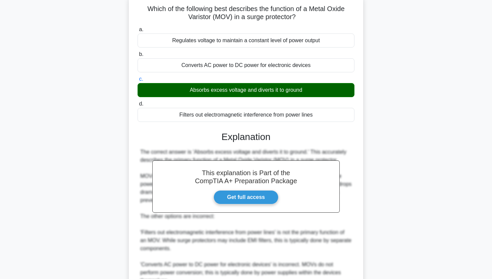
scroll to position [44, 0]
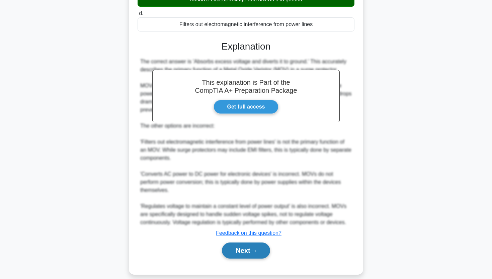
click at [247, 243] on button "Next" at bounding box center [246, 250] width 48 height 16
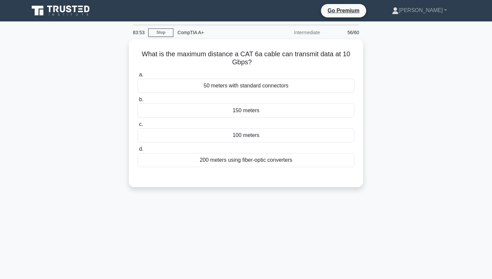
scroll to position [0, 0]
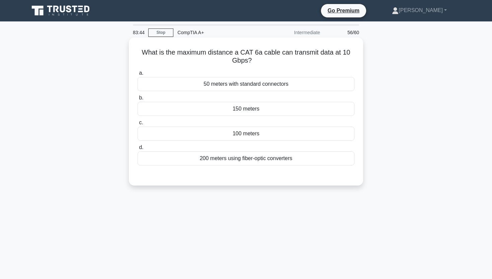
click at [259, 109] on div "150 meters" at bounding box center [245, 109] width 217 height 14
click at [137, 100] on input "b. 150 meters" at bounding box center [137, 98] width 0 height 4
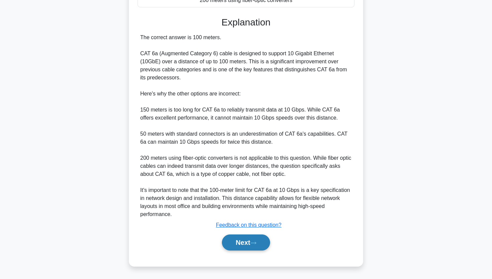
scroll to position [159, 0]
click at [237, 243] on button "Next" at bounding box center [246, 242] width 48 height 16
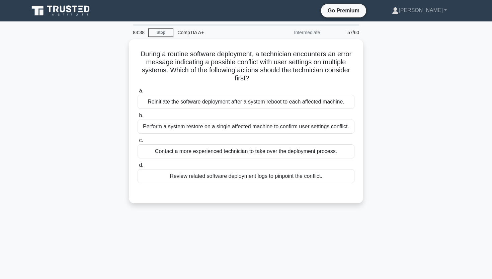
scroll to position [0, 0]
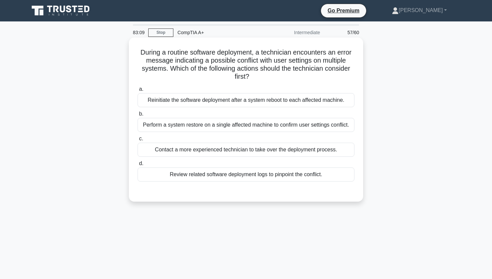
click at [234, 177] on div "Review related software deployment logs to pinpoint the conflict." at bounding box center [245, 174] width 217 height 14
click at [137, 166] on input "d. Review related software deployment logs to pinpoint the conflict." at bounding box center [137, 163] width 0 height 4
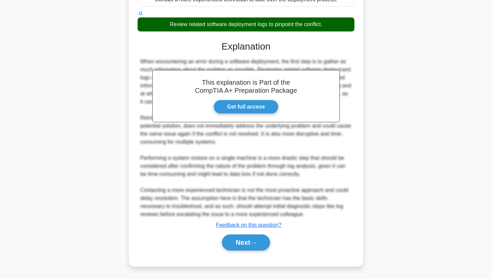
scroll to position [150, 0]
click at [236, 250] on button "Next" at bounding box center [246, 242] width 48 height 16
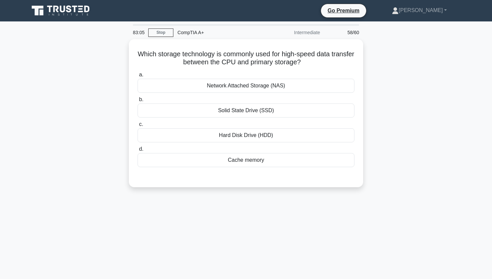
scroll to position [0, 0]
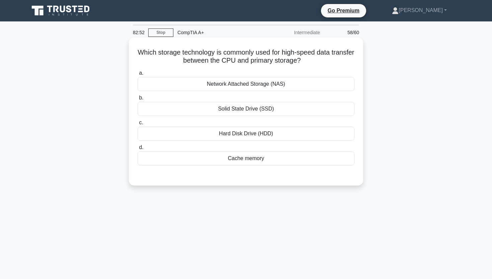
click at [273, 111] on div "Solid State Drive (SSD)" at bounding box center [245, 109] width 217 height 14
click at [137, 100] on input "b. Solid State Drive (SSD)" at bounding box center [137, 98] width 0 height 4
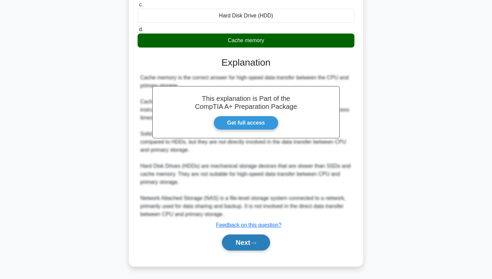
click at [243, 247] on button "Next" at bounding box center [246, 242] width 48 height 16
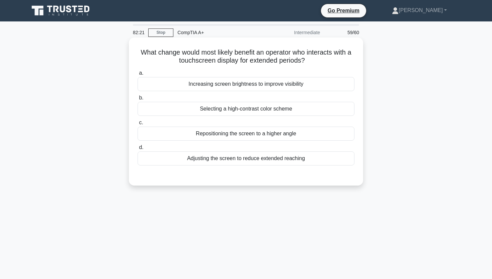
click at [252, 160] on div "Adjusting the screen to reduce extended reaching" at bounding box center [245, 158] width 217 height 14
click at [137, 150] on input "d. Adjusting the screen to reduce extended reaching" at bounding box center [137, 147] width 0 height 4
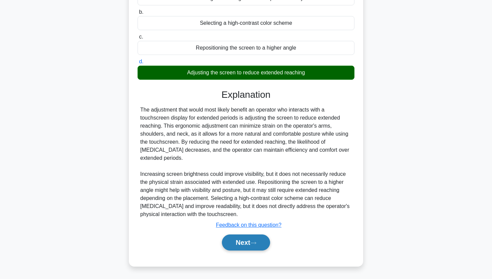
click at [239, 242] on button "Next" at bounding box center [246, 242] width 48 height 16
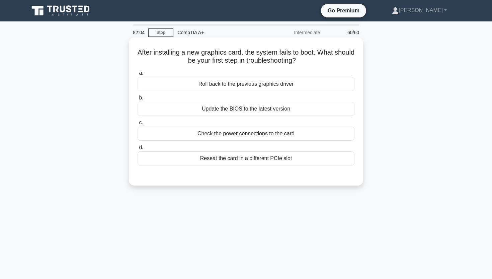
click at [252, 136] on div "Check the power connections to the card" at bounding box center [245, 133] width 217 height 14
click at [137, 125] on input "c. Check the power connections to the card" at bounding box center [137, 122] width 0 height 4
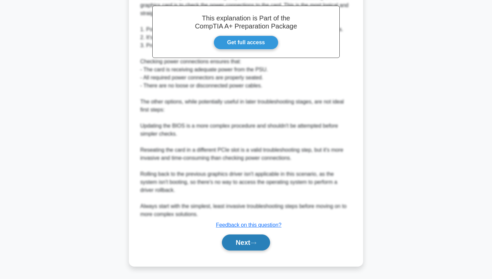
scroll to position [198, 0]
click at [235, 242] on button "Next" at bounding box center [246, 242] width 48 height 16
